Goal: Information Seeking & Learning: Learn about a topic

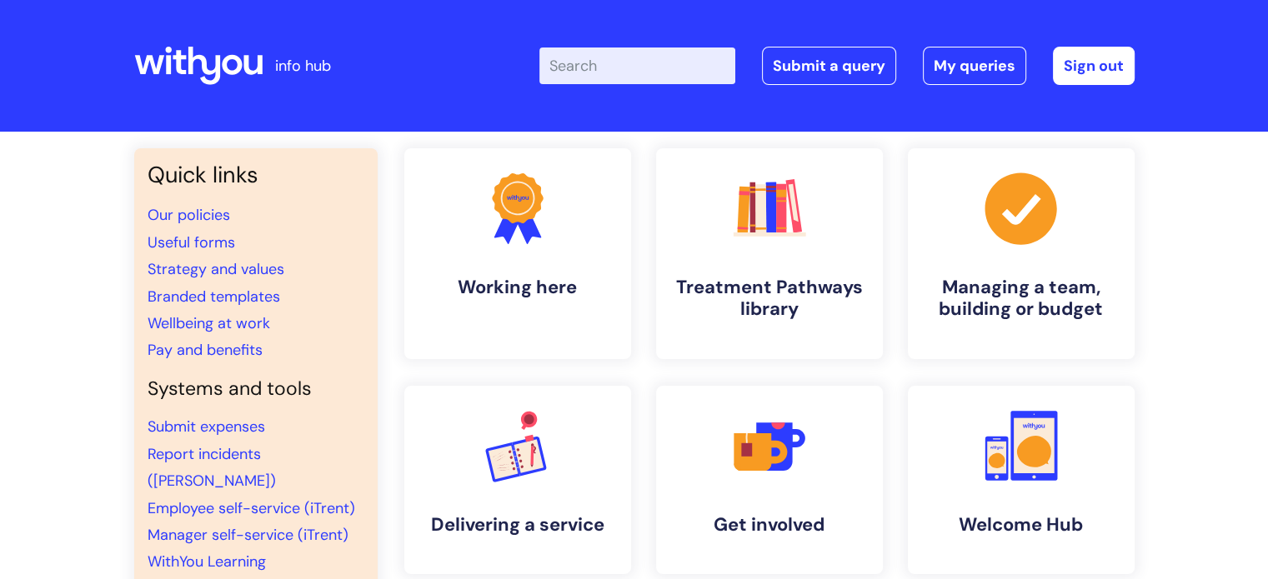
click at [639, 58] on input "Enter your search term here..." at bounding box center [637, 66] width 196 height 37
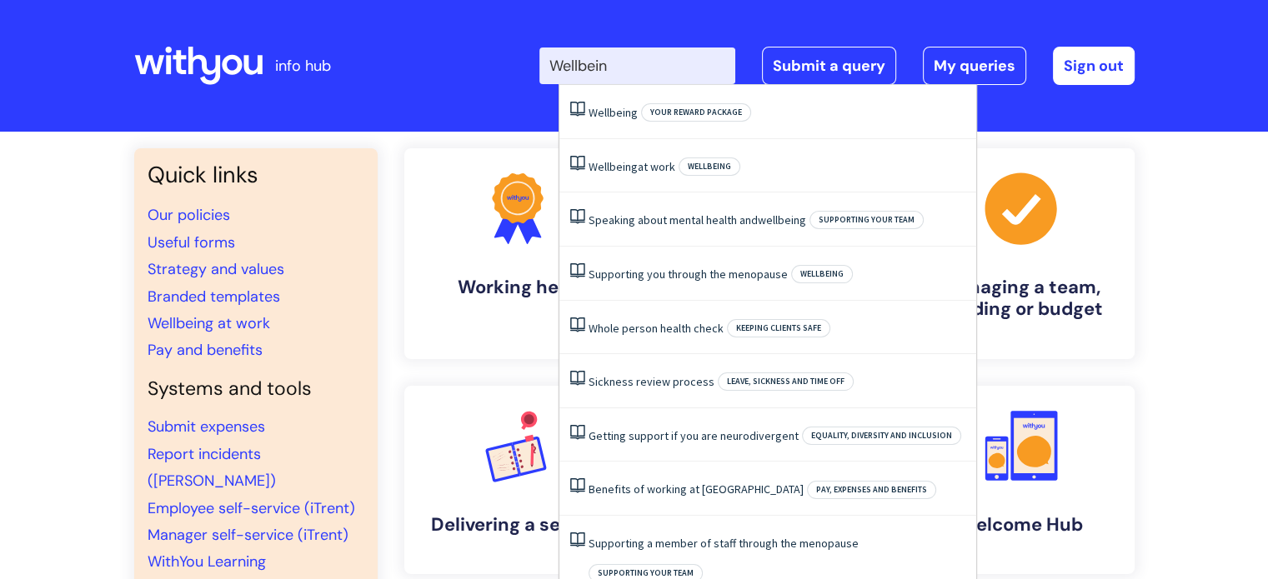
type input "Wellbeing"
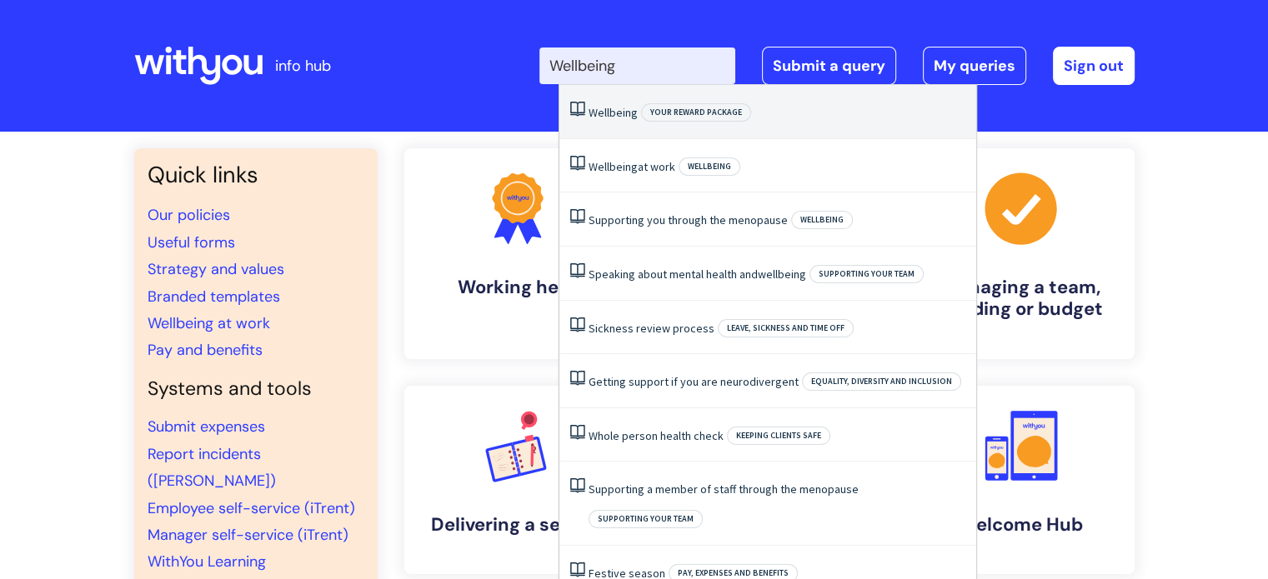
click at [695, 108] on span "Your reward package" at bounding box center [696, 112] width 110 height 18
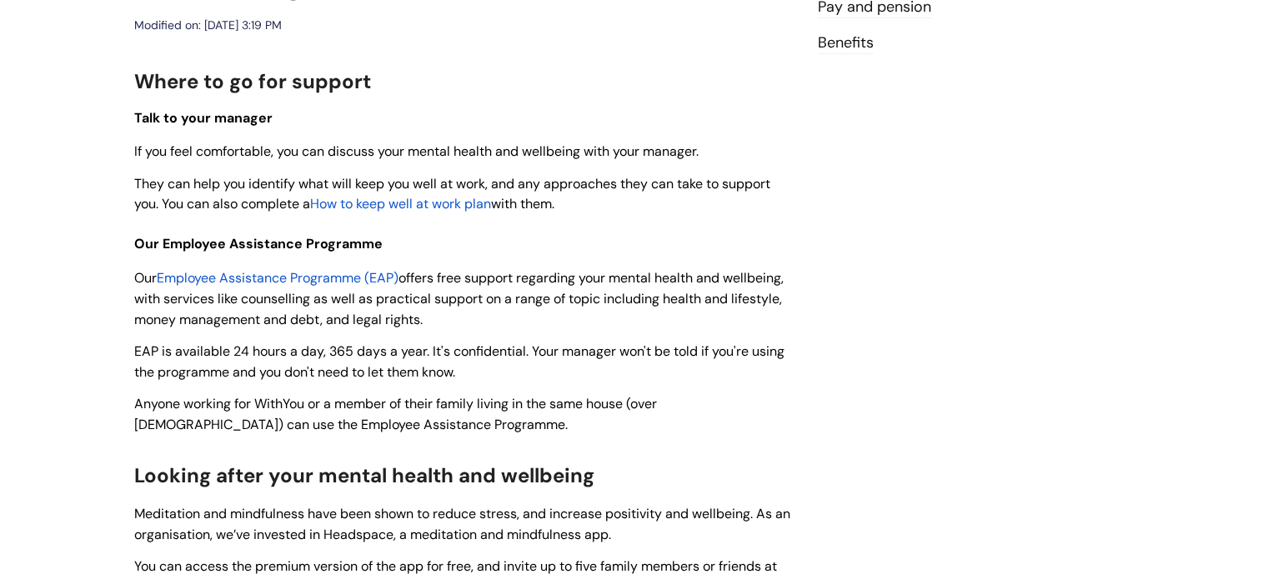
scroll to position [253, 0]
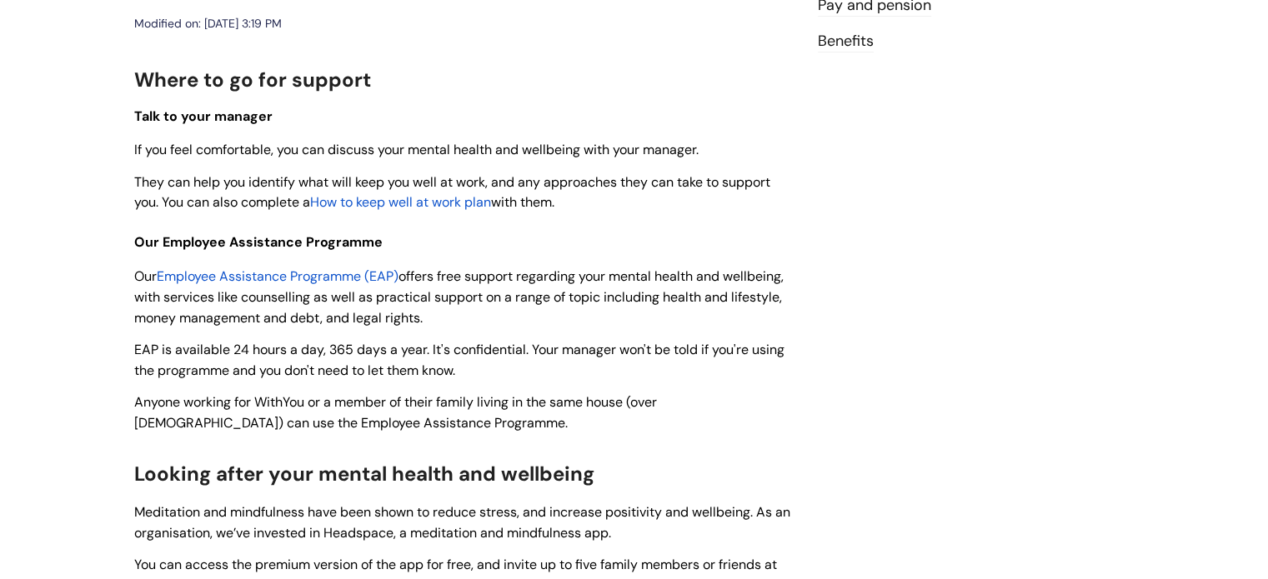
click at [258, 282] on span "Employee Assistance Programme (EAP)" at bounding box center [278, 277] width 242 height 18
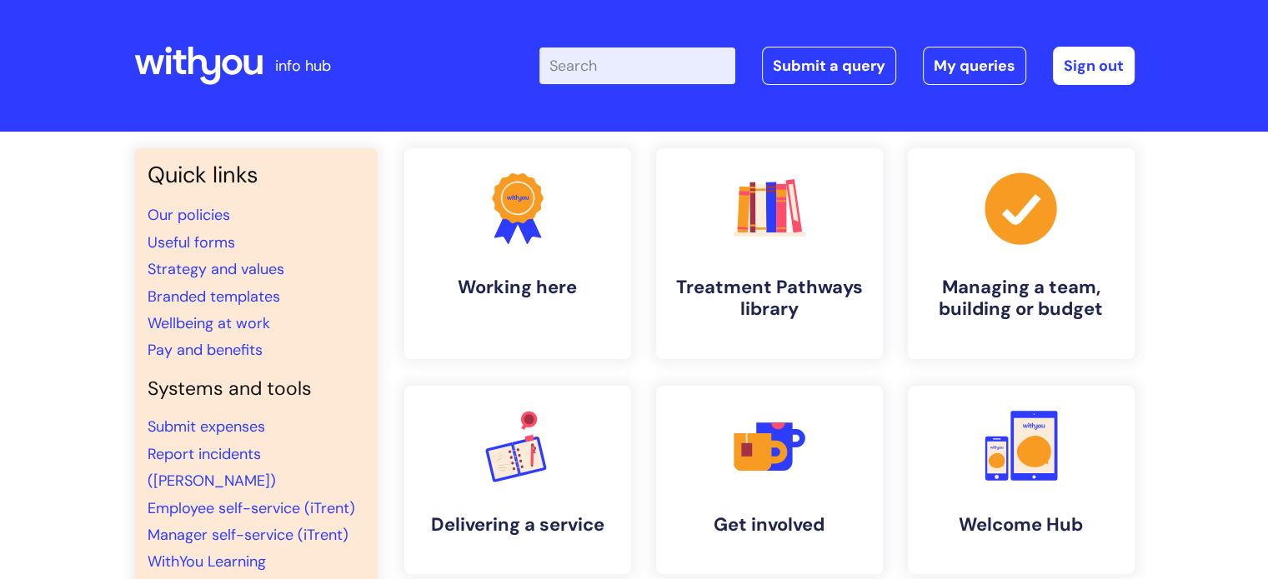
click at [592, 68] on input "Enter your search term here..." at bounding box center [637, 66] width 196 height 37
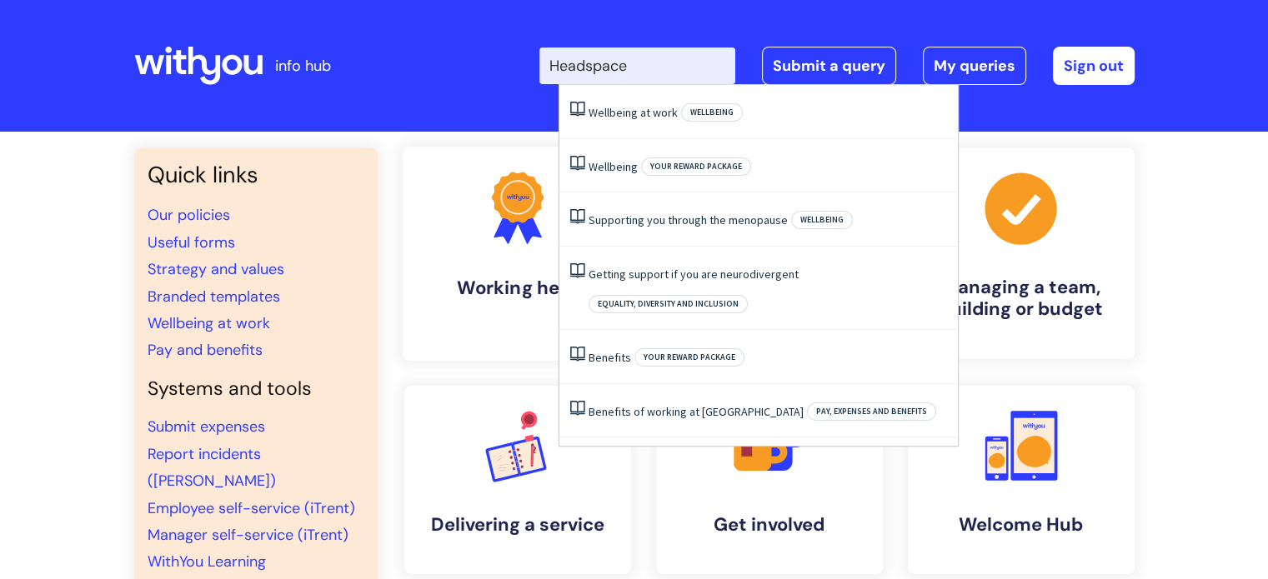
type input "Headspace"
click at [473, 329] on link ".cls-1{fill:#f89b22;}.cls-1,.cls-2,.cls-3{stroke-width:0px;}.cls-2{fill:#2d3cff…" at bounding box center [517, 254] width 230 height 214
